Goal: Book appointment/travel/reservation

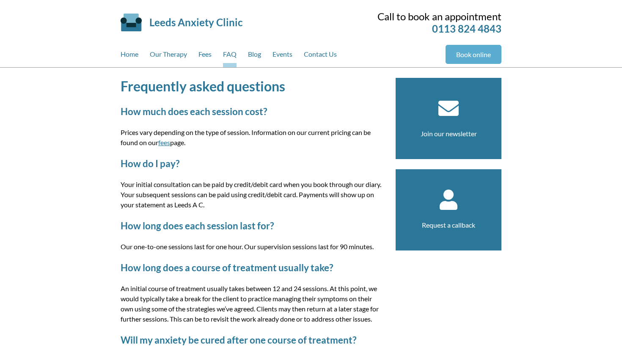
click at [306, 45] on link "Book online" at bounding box center [473, 54] width 56 height 19
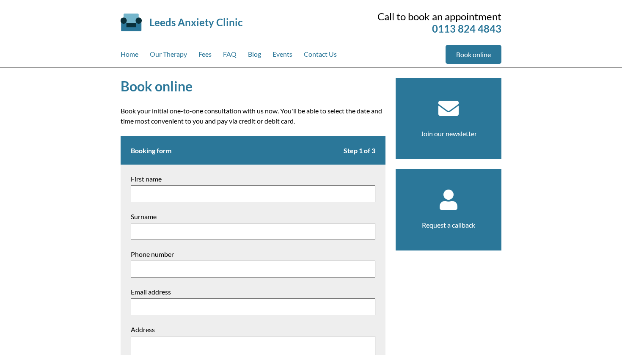
click at [171, 194] on input "First name" at bounding box center [253, 193] width 244 height 17
type input "[PERSON_NAME]"
type input "Moughton"
type input "07833470572"
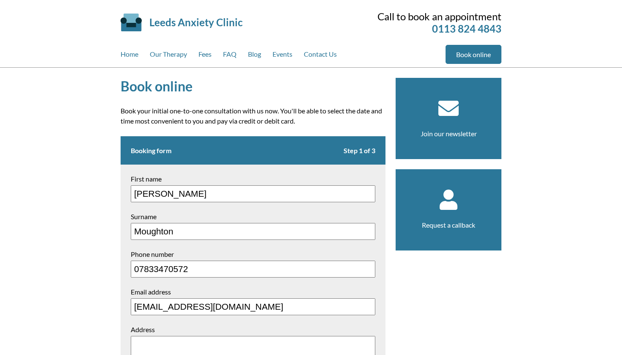
type input "[EMAIL_ADDRESS][DOMAIN_NAME]"
type textarea "[STREET_ADDRESS]"
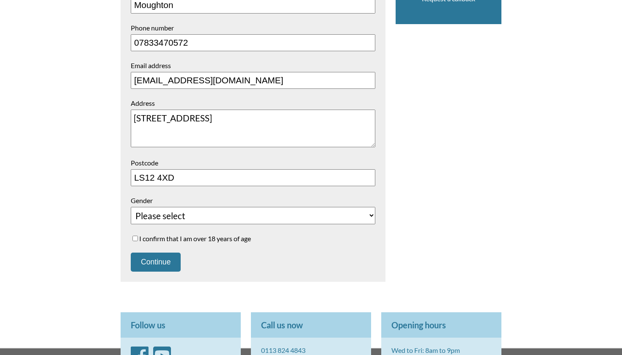
type input "LS12 4XD"
select select "[DEMOGRAPHIC_DATA]"
click at [134, 235] on input "I confirm that I am over 18 years of age" at bounding box center [134, 237] width 5 height 5
checkbox input "true"
click at [138, 254] on button "Continue" at bounding box center [156, 261] width 50 height 19
